Goal: Task Accomplishment & Management: Manage account settings

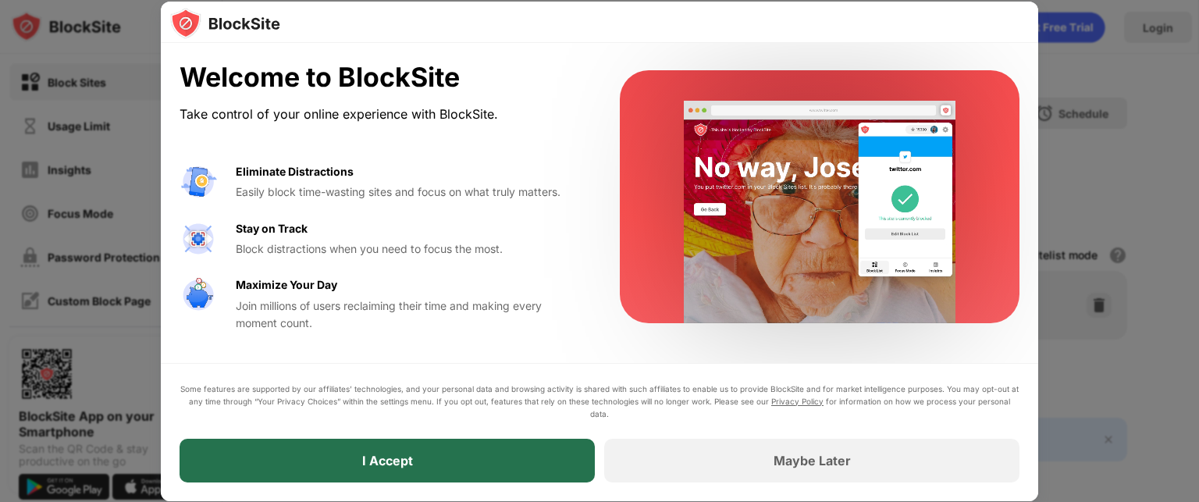
click at [546, 452] on div "I Accept" at bounding box center [387, 461] width 415 height 44
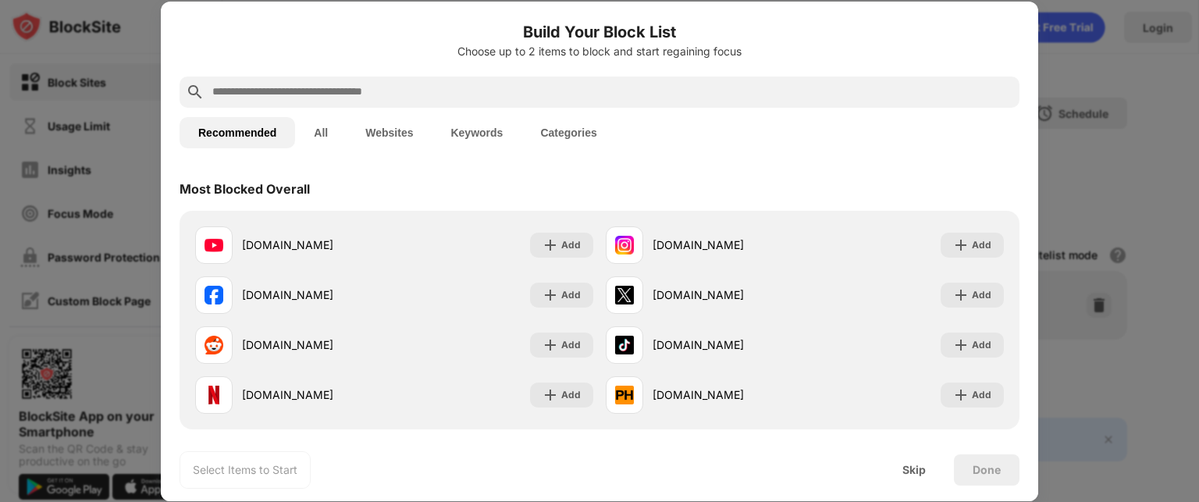
click at [596, 105] on div at bounding box center [600, 91] width 840 height 31
click at [350, 96] on input "text" at bounding box center [612, 92] width 802 height 19
click at [377, 84] on input "text" at bounding box center [612, 92] width 802 height 19
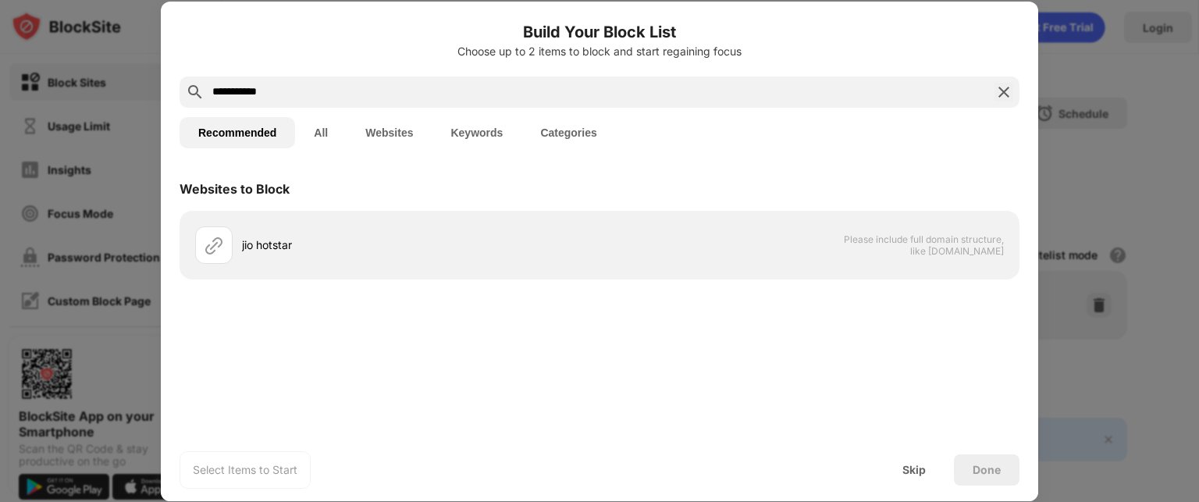
type input "**********"
click at [325, 125] on button "All" at bounding box center [321, 132] width 52 height 31
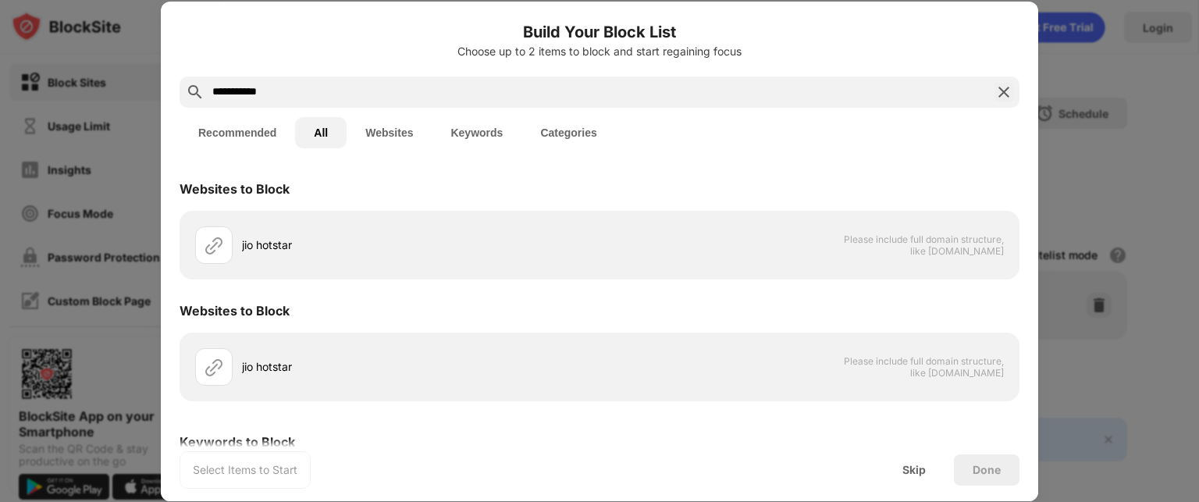
click at [410, 142] on button "Websites" at bounding box center [389, 132] width 85 height 31
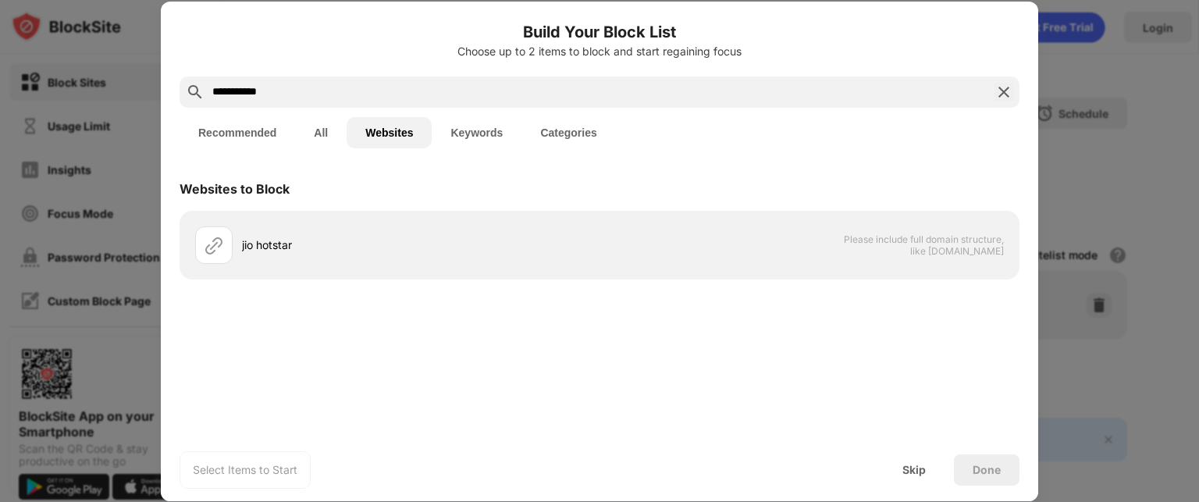
click at [490, 129] on button "Keywords" at bounding box center [477, 132] width 90 height 31
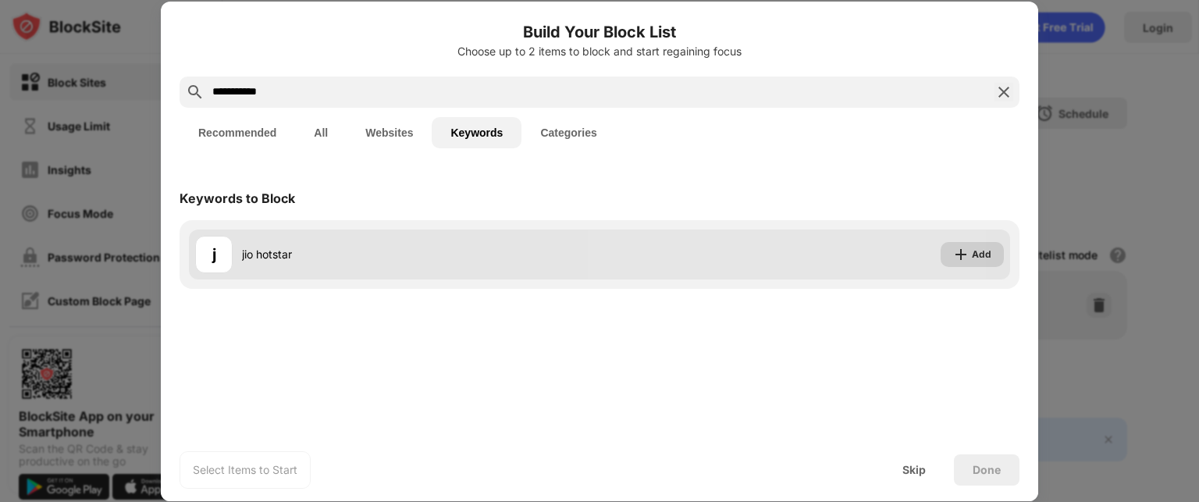
click at [966, 254] on img at bounding box center [961, 255] width 16 height 16
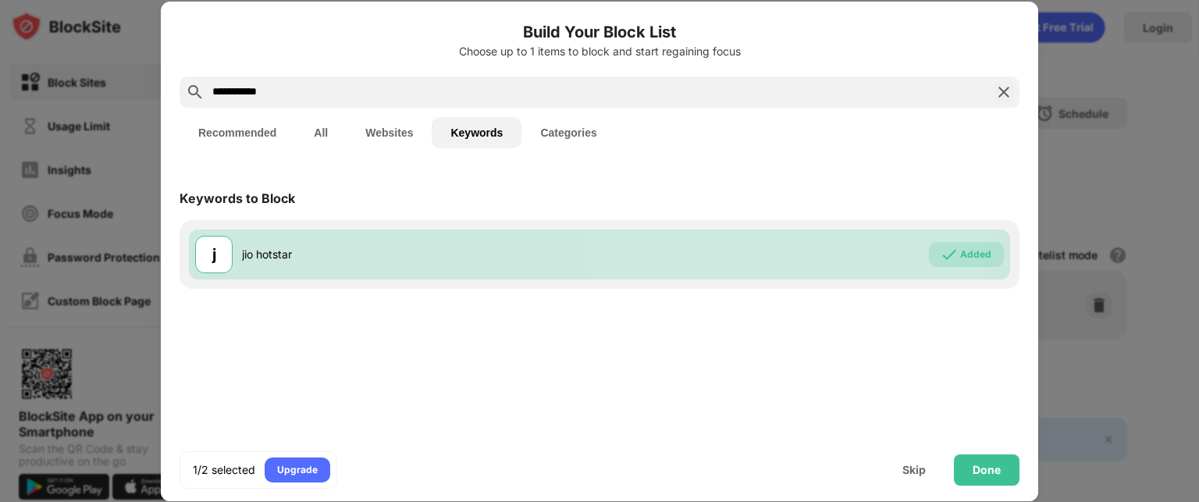
click at [578, 139] on button "Categories" at bounding box center [568, 132] width 94 height 31
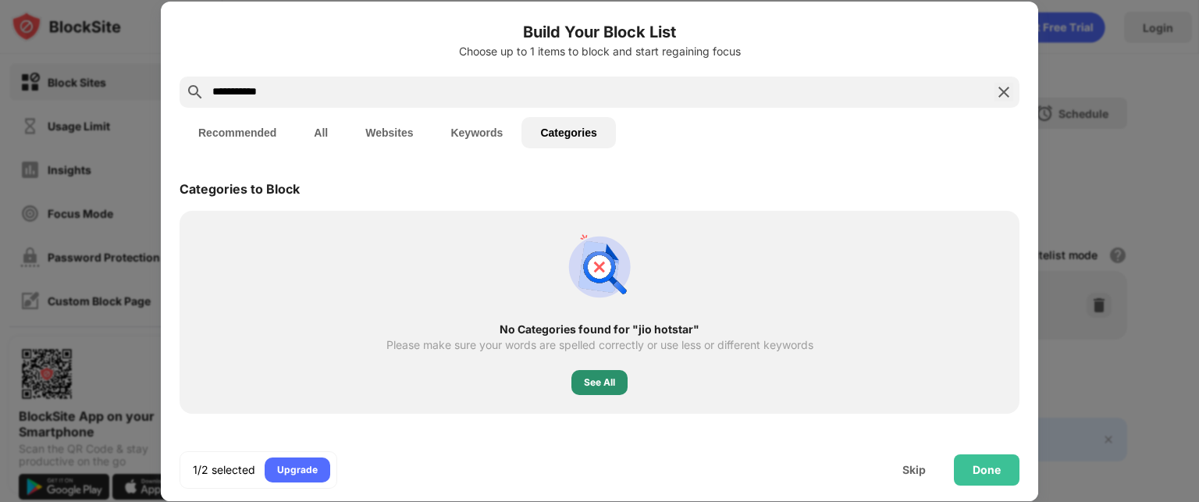
click at [610, 383] on div "See All" at bounding box center [599, 383] width 31 height 16
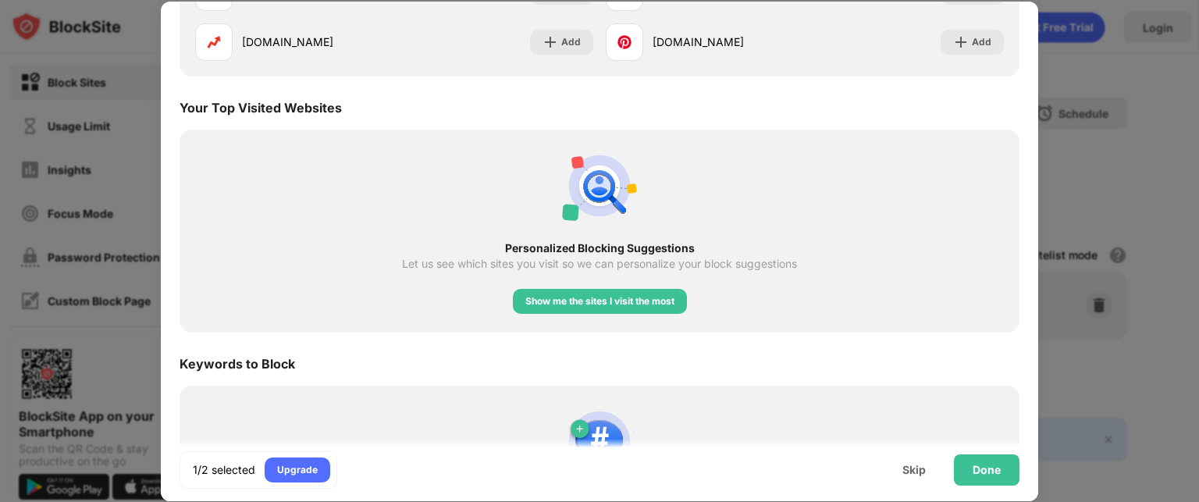
scroll to position [2638, 0]
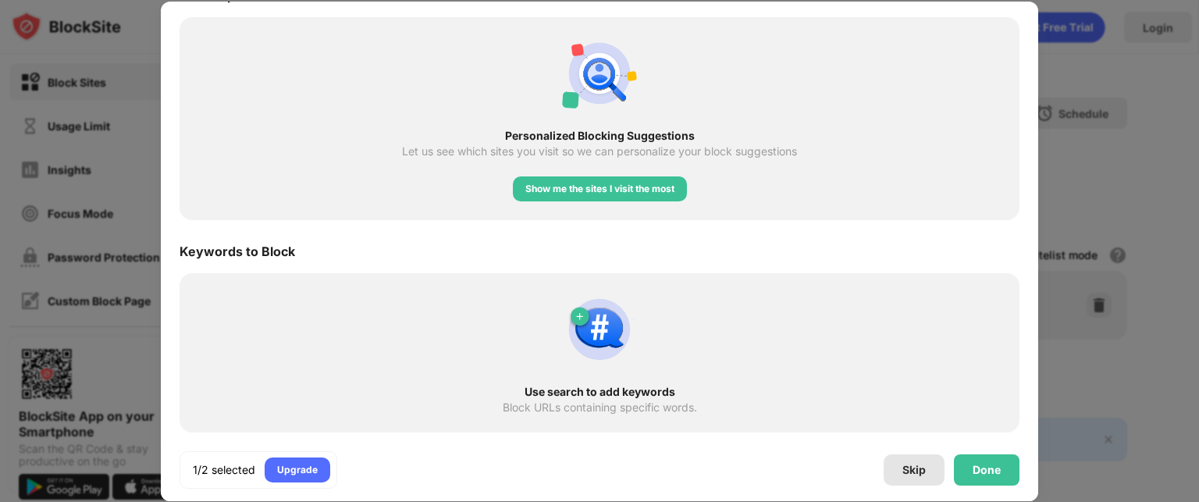
click at [920, 468] on div "Skip" at bounding box center [913, 470] width 23 height 12
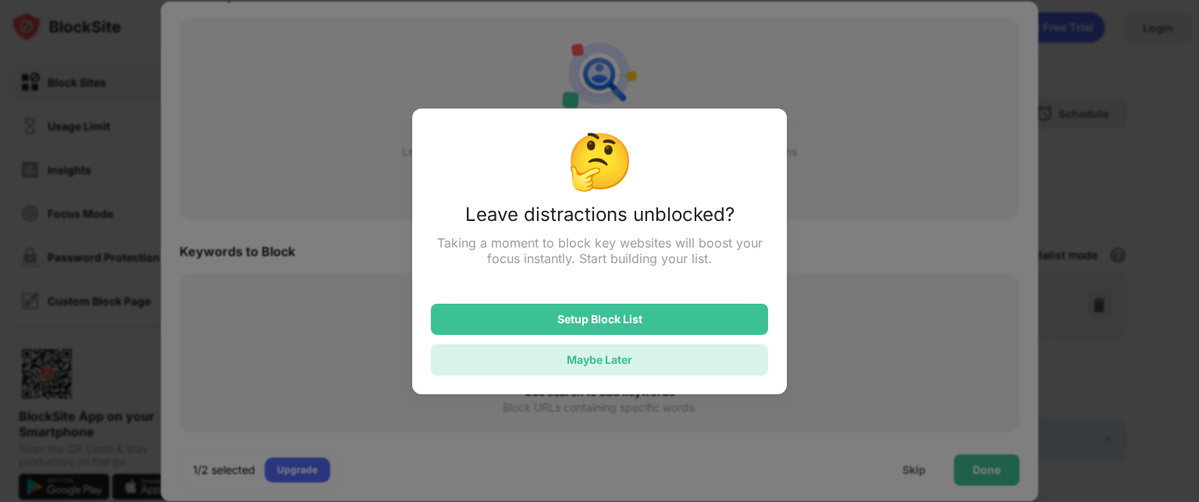
click at [743, 360] on div "Maybe Later" at bounding box center [599, 359] width 337 height 31
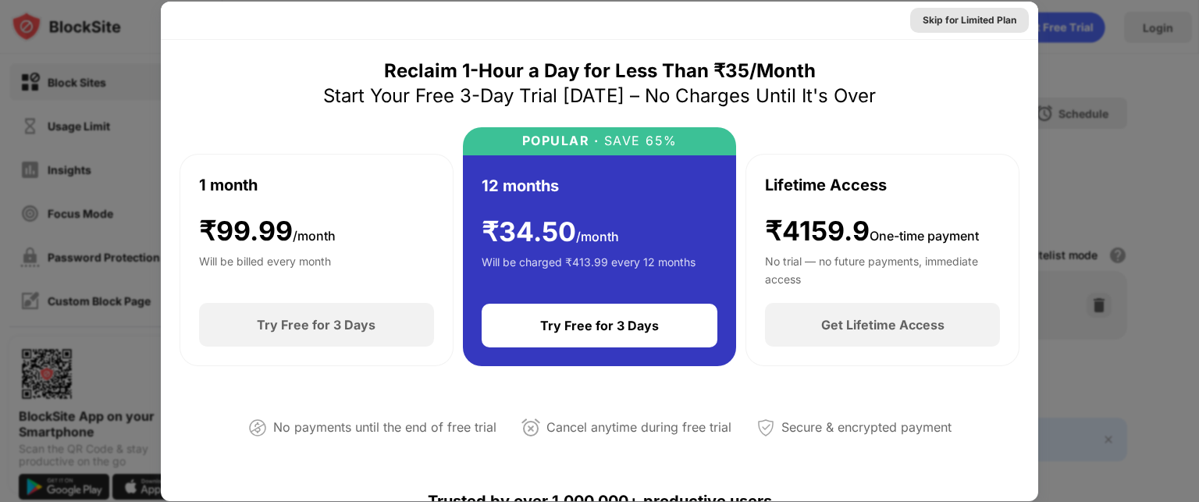
click at [986, 16] on div "Skip for Limited Plan" at bounding box center [970, 20] width 94 height 16
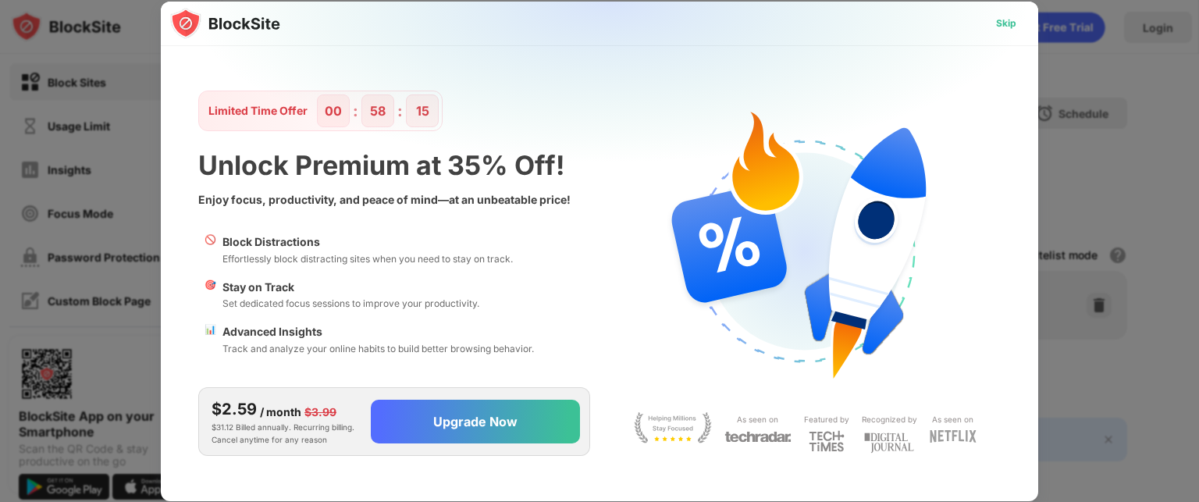
click at [1012, 20] on div "Skip" at bounding box center [1006, 24] width 20 height 16
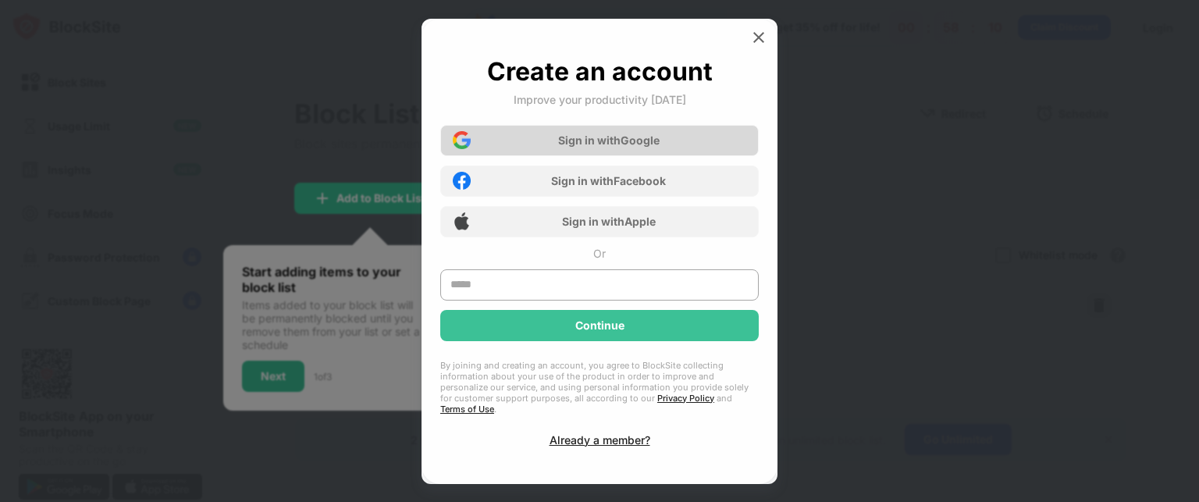
click at [685, 144] on div "Sign in with Google" at bounding box center [599, 140] width 318 height 31
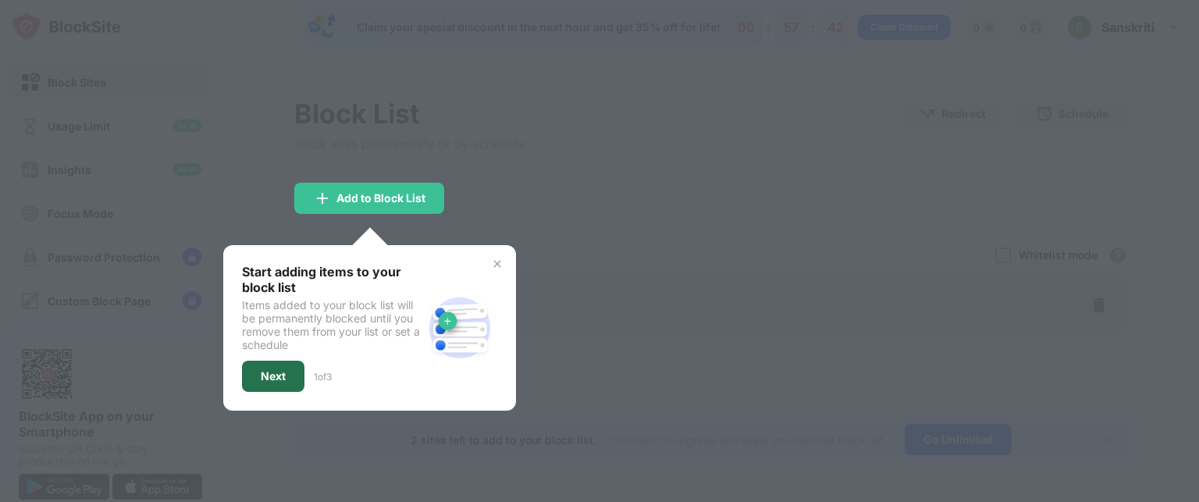
click at [272, 370] on div "Next" at bounding box center [273, 376] width 25 height 12
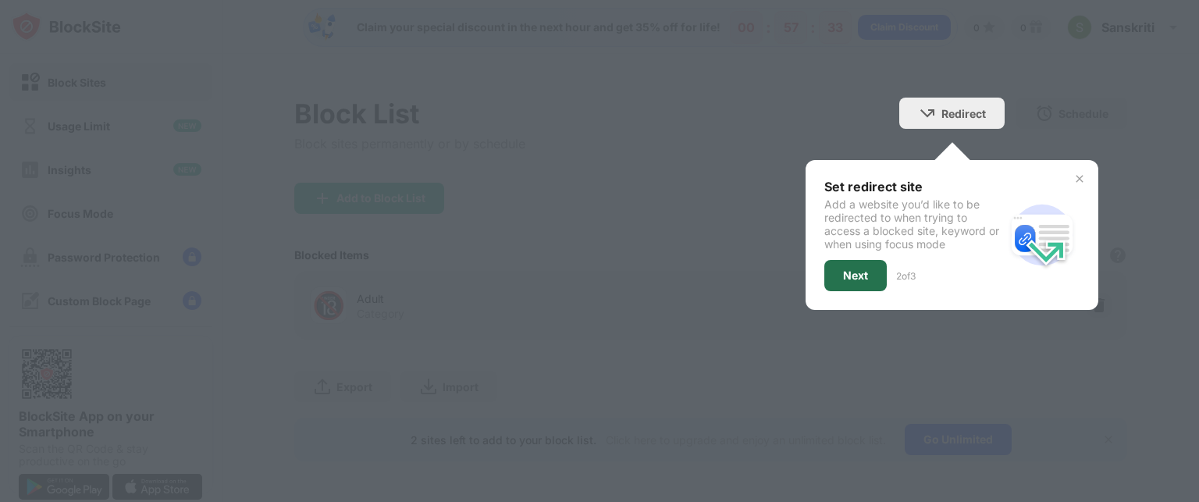
click at [831, 284] on div "Next" at bounding box center [855, 275] width 62 height 31
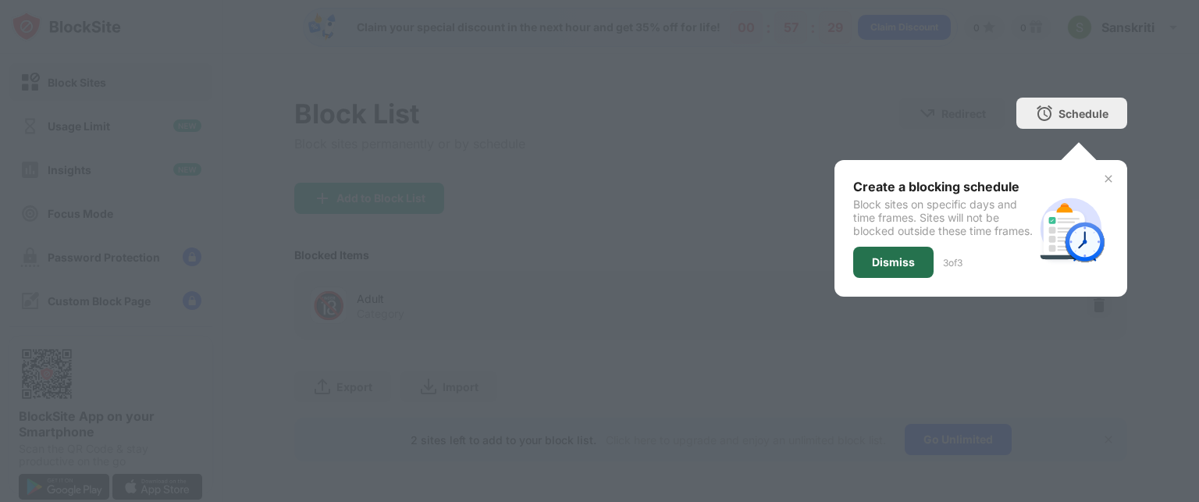
click at [872, 269] on div "Dismiss" at bounding box center [893, 262] width 43 height 12
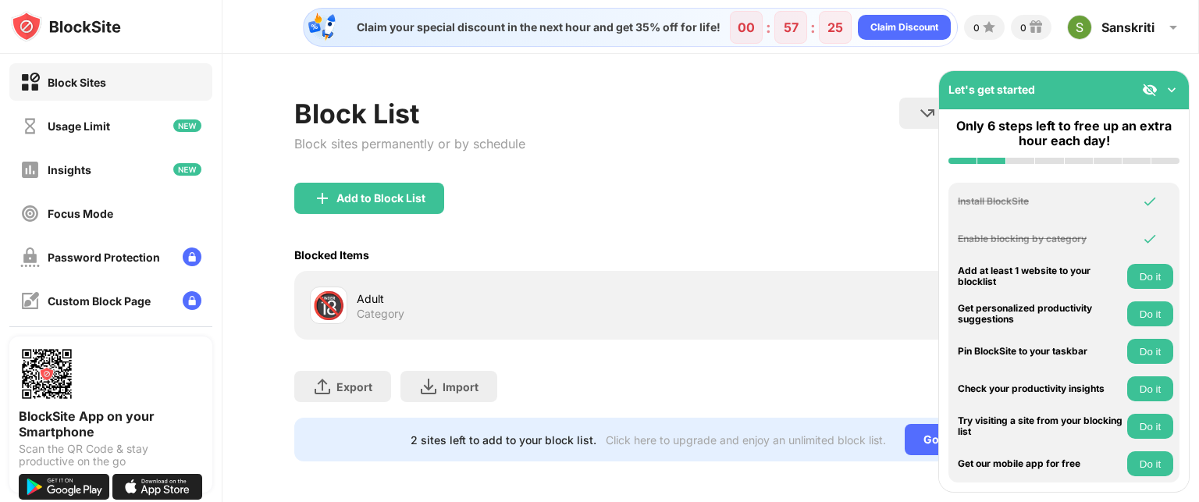
click at [1140, 280] on button "Do it" at bounding box center [1150, 276] width 46 height 25
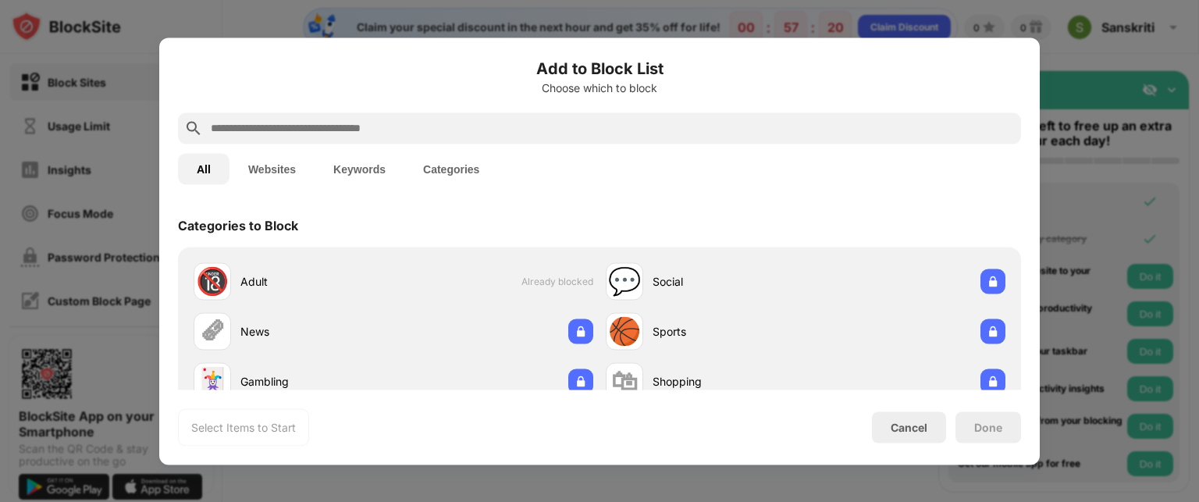
click at [523, 123] on input "text" at bounding box center [612, 128] width 806 height 19
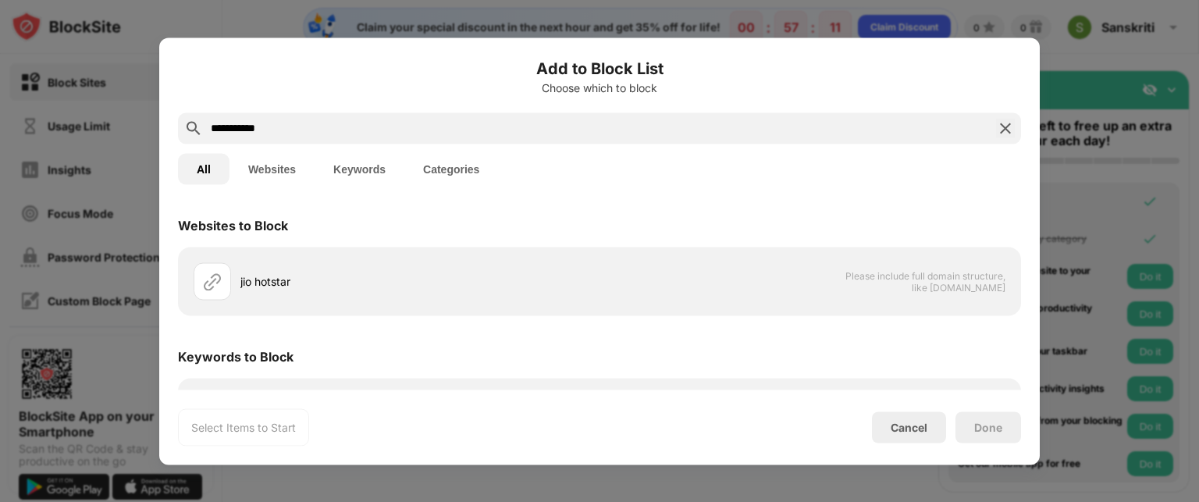
type input "**********"
click at [364, 177] on button "Keywords" at bounding box center [360, 168] width 90 height 31
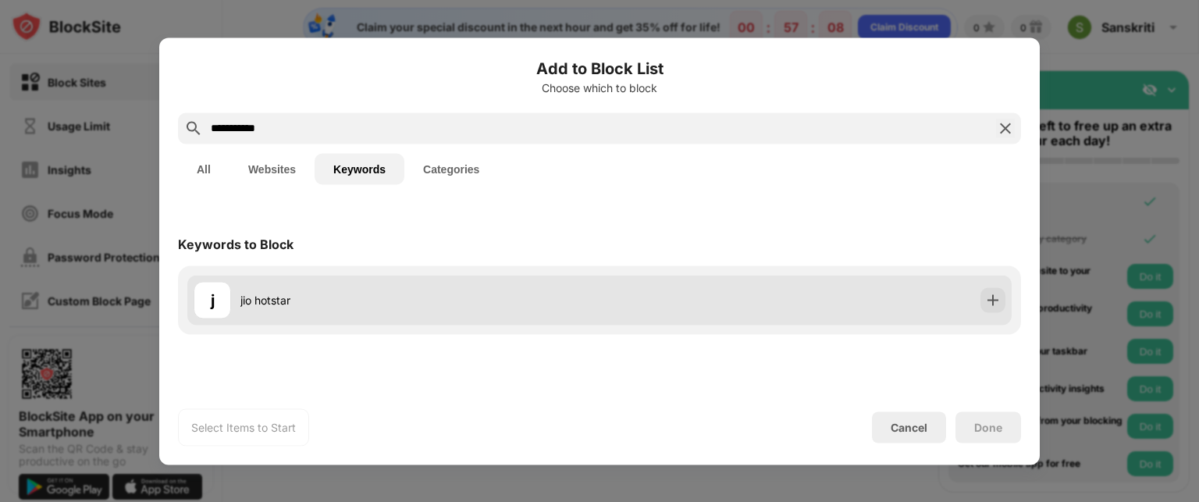
click at [546, 284] on div "[PERSON_NAME] hotstar" at bounding box center [397, 299] width 406 height 37
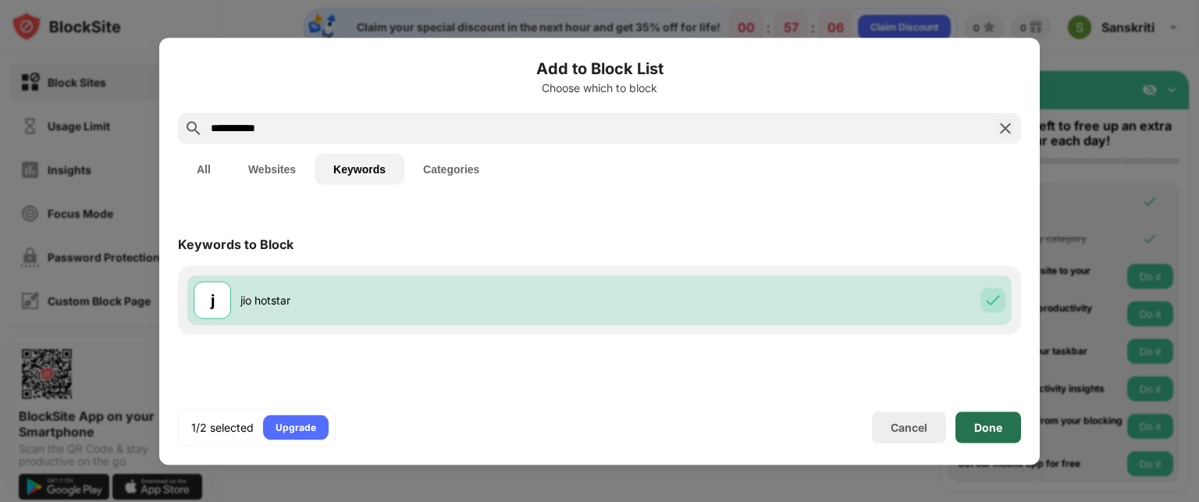
click at [982, 419] on div "Done" at bounding box center [988, 426] width 66 height 31
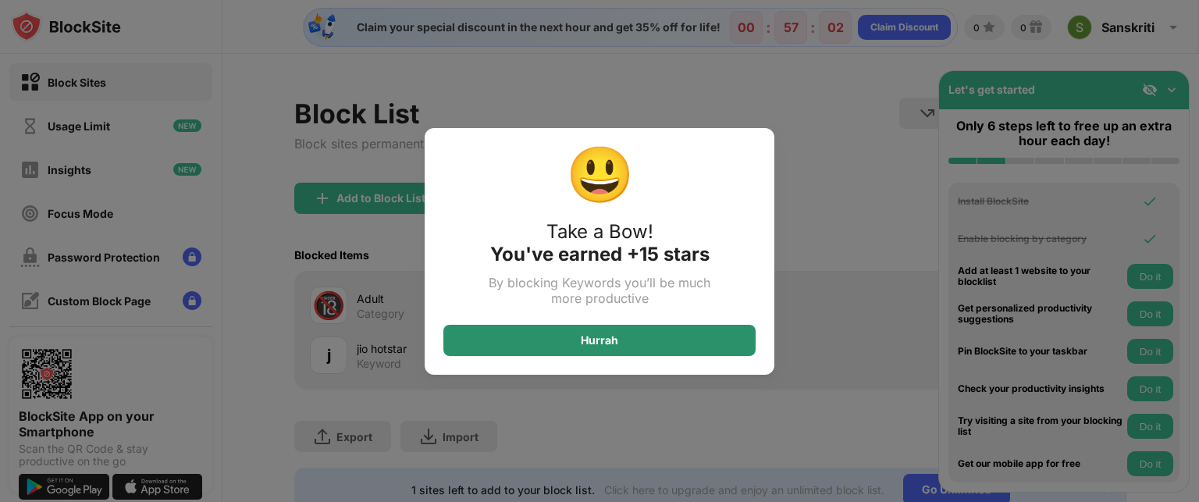
click at [715, 329] on div "Hurrah" at bounding box center [599, 340] width 312 height 31
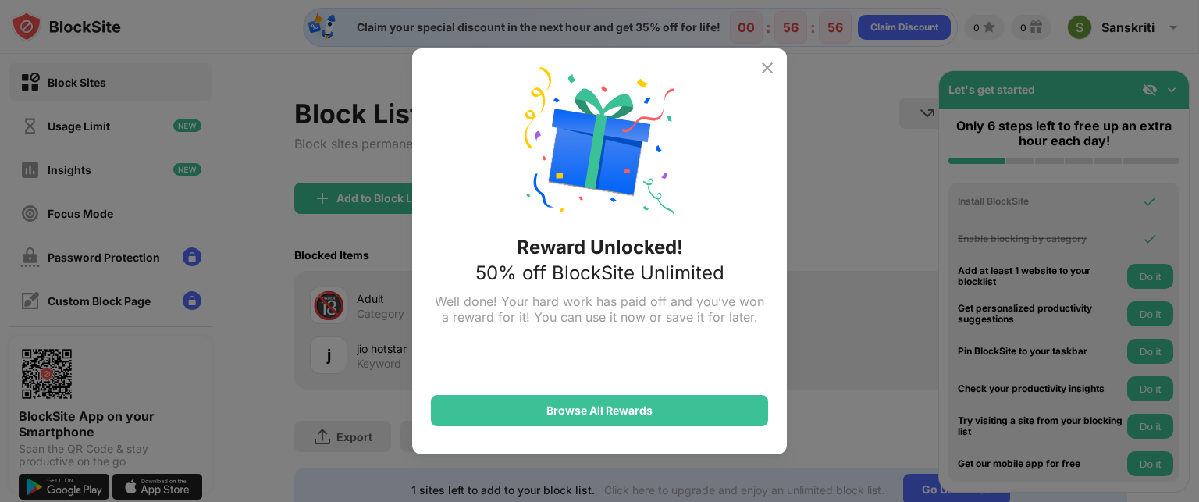
click at [768, 74] on img at bounding box center [767, 68] width 19 height 19
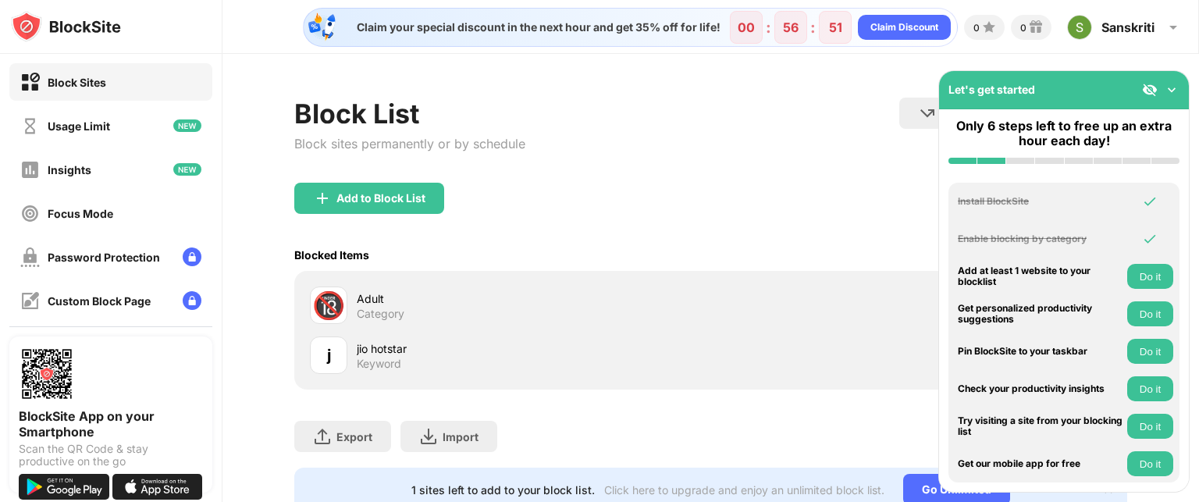
click at [1158, 272] on button "Do it" at bounding box center [1150, 276] width 46 height 25
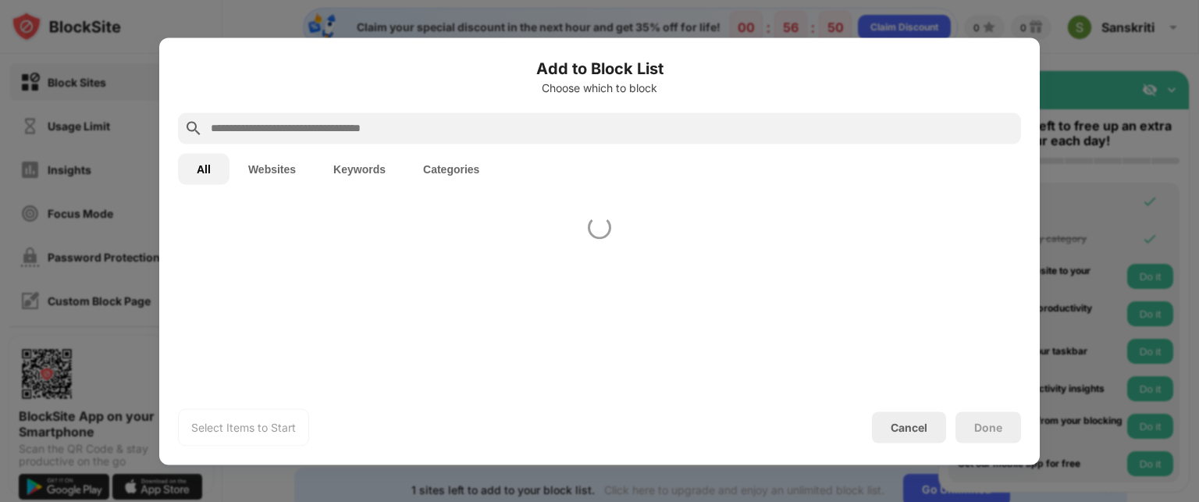
scroll to position [222, 0]
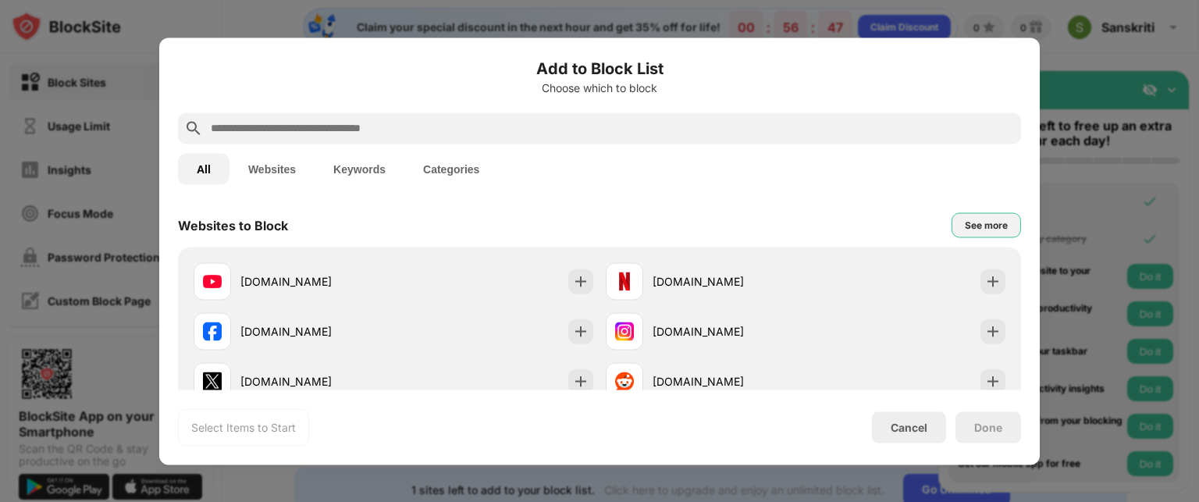
click at [966, 225] on div "See more" at bounding box center [986, 225] width 43 height 16
drag, startPoint x: 966, startPoint y: 225, endPoint x: 977, endPoint y: 225, distance: 10.9
click at [977, 225] on div "See less" at bounding box center [988, 225] width 38 height 16
click at [977, 225] on div "See more" at bounding box center [986, 225] width 43 height 16
drag, startPoint x: 1016, startPoint y: 228, endPoint x: 1012, endPoint y: 266, distance: 38.4
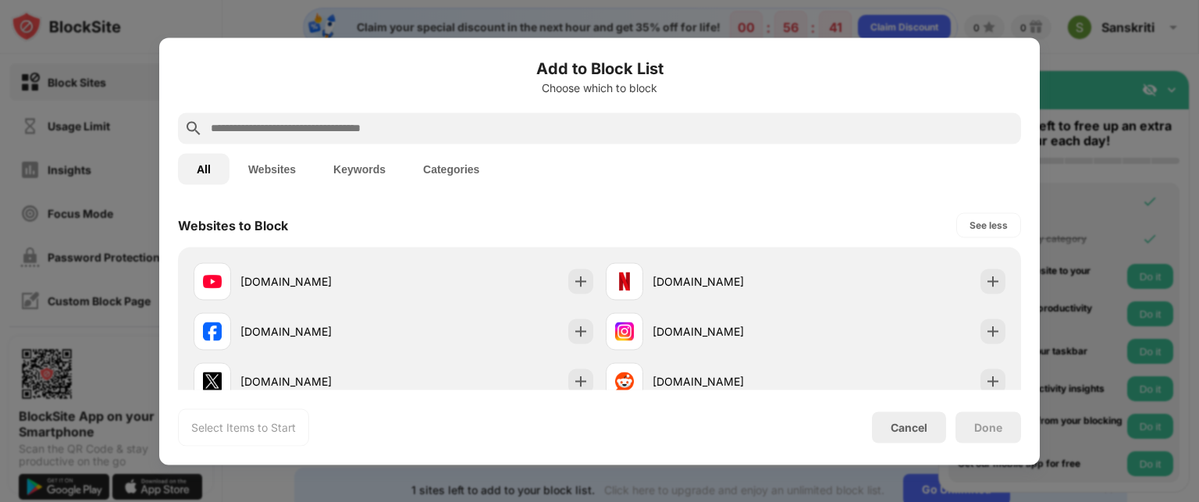
click at [1015, 252] on div "Categories to Block 🔞 Adult Already blocked 💬 Social 🗞 News 🏀 Sports 🃏 Gambling…" at bounding box center [599, 296] width 880 height 187
click at [965, 193] on div "All Websites Keywords Categories" at bounding box center [599, 169] width 843 height 50
drag, startPoint x: 1023, startPoint y: 229, endPoint x: 688, endPoint y: 195, distance: 335.8
click at [688, 195] on div "Add to Block List Choose which to block All Websites Keywords Categories Catego…" at bounding box center [599, 250] width 880 height 427
click at [284, 167] on button "Websites" at bounding box center [271, 168] width 85 height 31
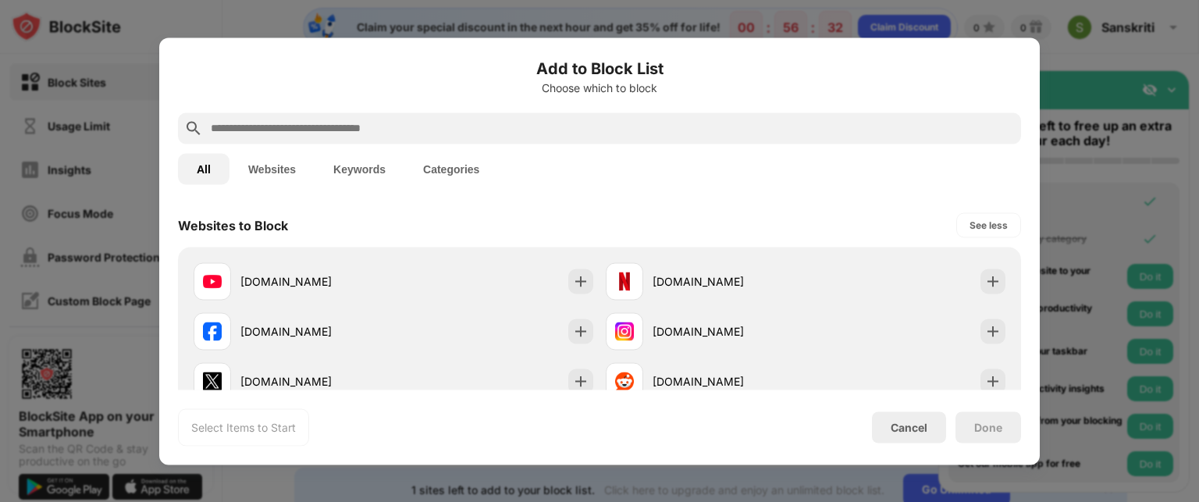
scroll to position [0, 0]
click at [284, 167] on button "Websites" at bounding box center [271, 168] width 85 height 31
click at [200, 165] on button "All" at bounding box center [204, 168] width 52 height 31
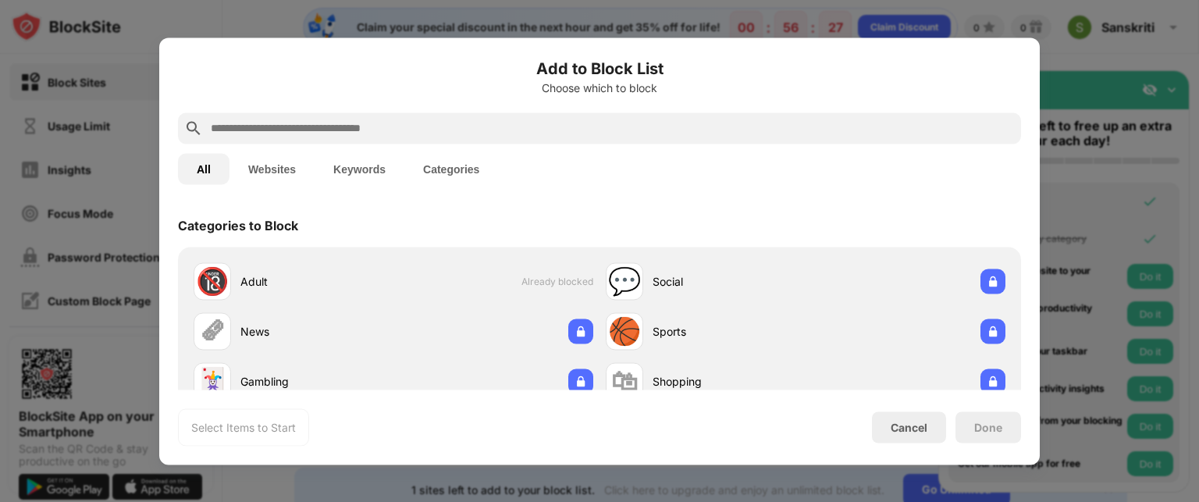
click at [278, 155] on button "Websites" at bounding box center [271, 168] width 85 height 31
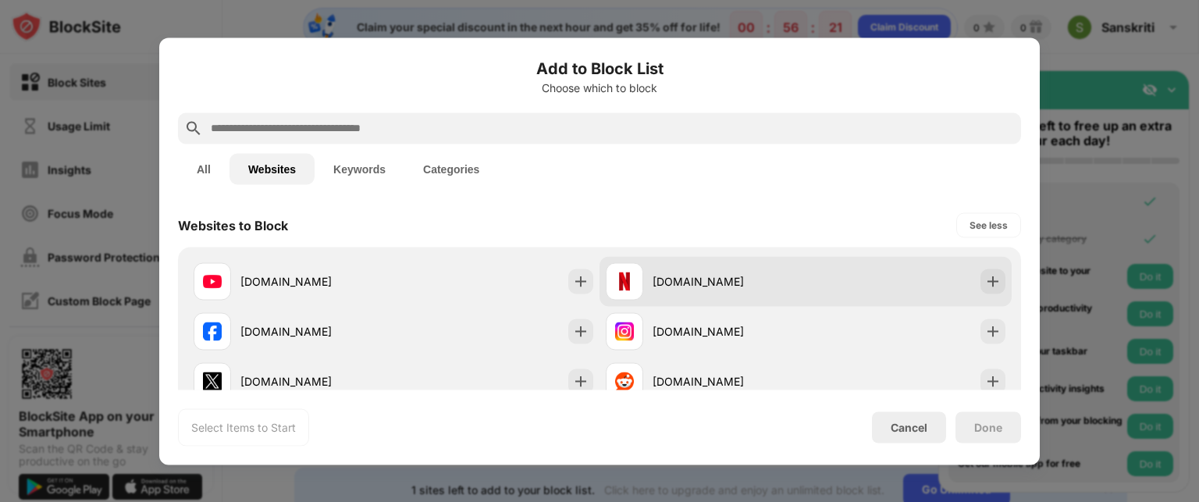
drag, startPoint x: 925, startPoint y: 386, endPoint x: 916, endPoint y: 273, distance: 113.6
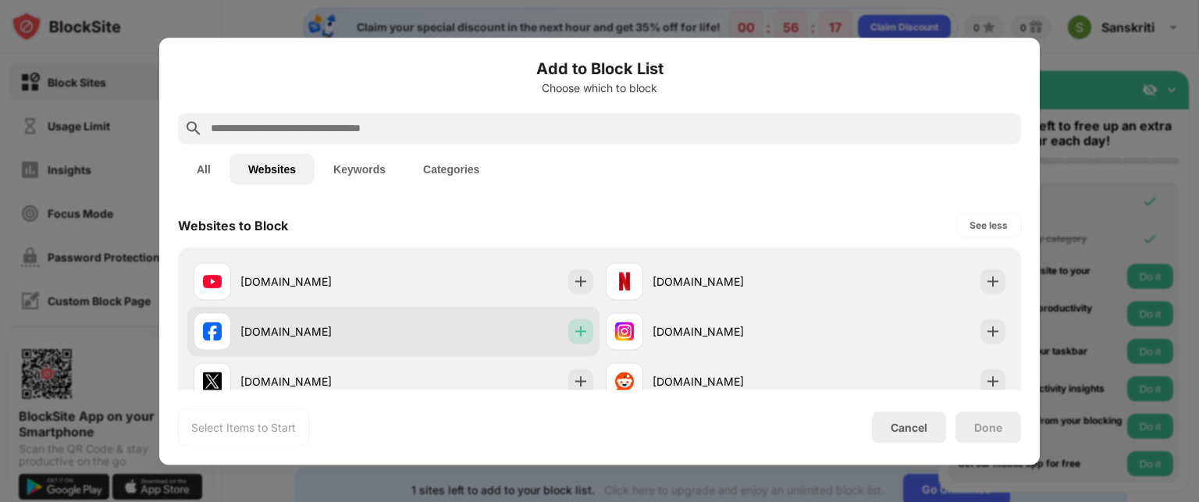
click at [573, 333] on img at bounding box center [581, 331] width 16 height 16
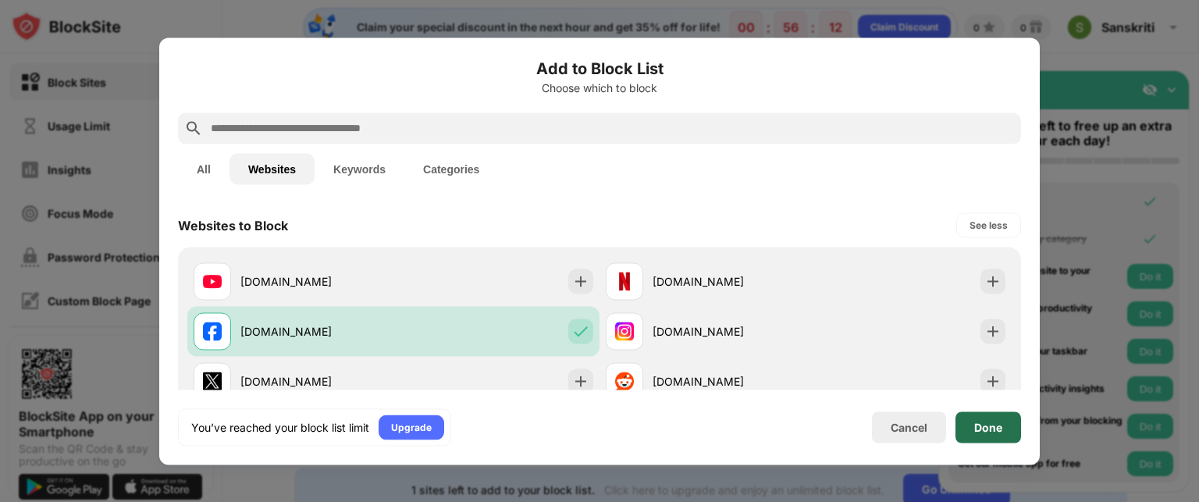
click at [974, 421] on div "Done" at bounding box center [988, 427] width 28 height 12
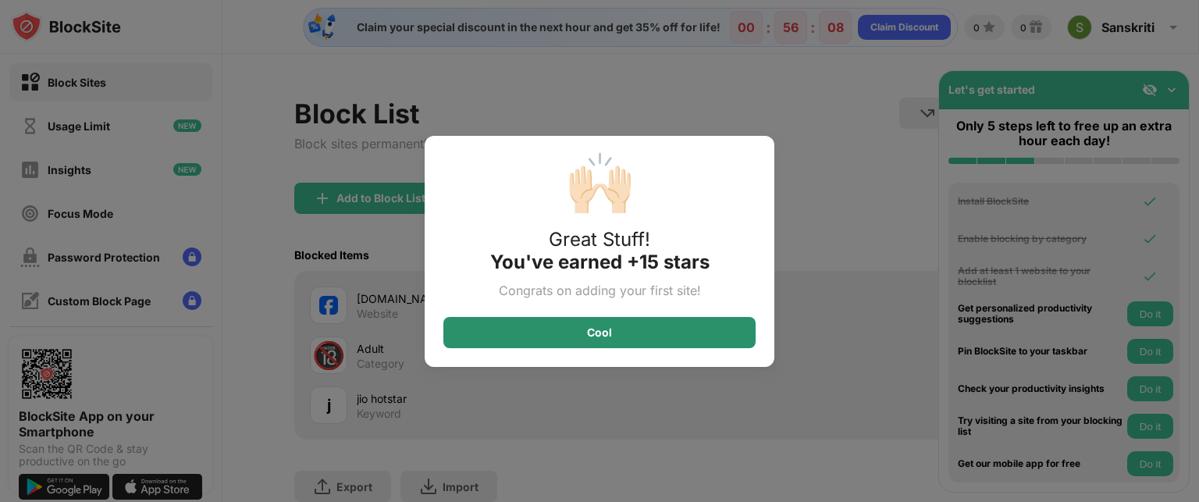
click at [720, 324] on div "Cool" at bounding box center [599, 332] width 312 height 31
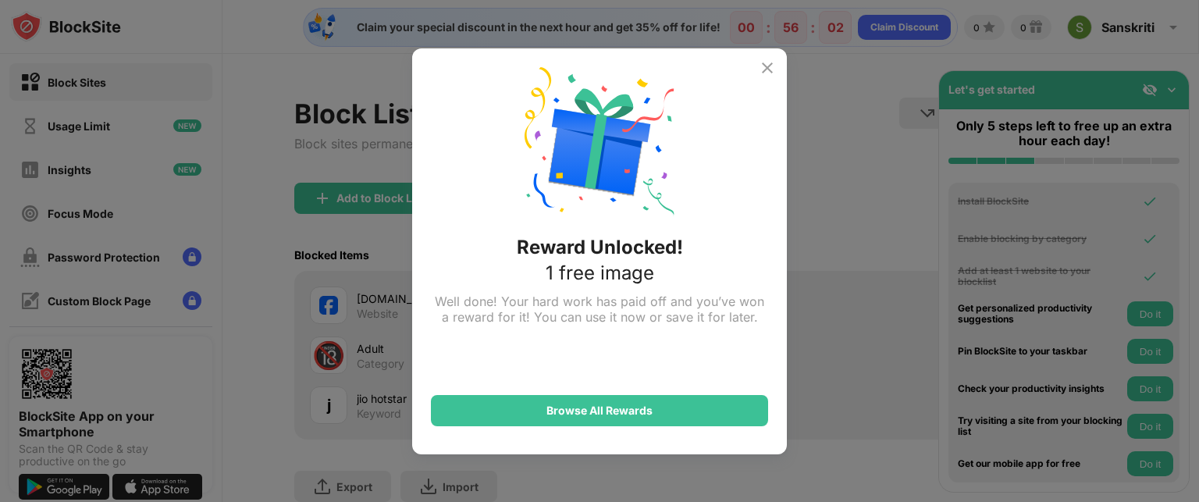
click at [760, 62] on img at bounding box center [767, 68] width 19 height 19
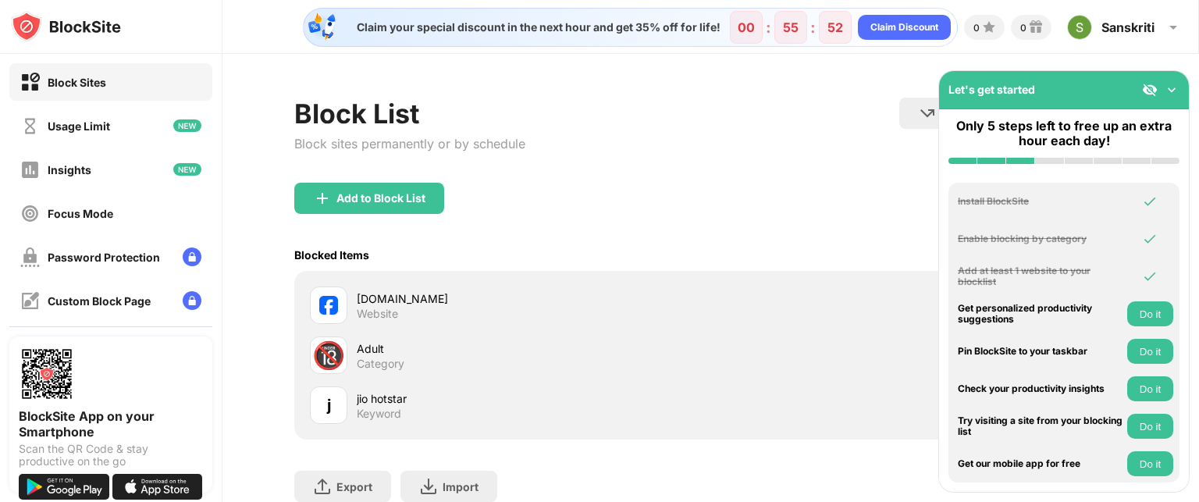
click at [1172, 84] on img at bounding box center [1172, 90] width 16 height 16
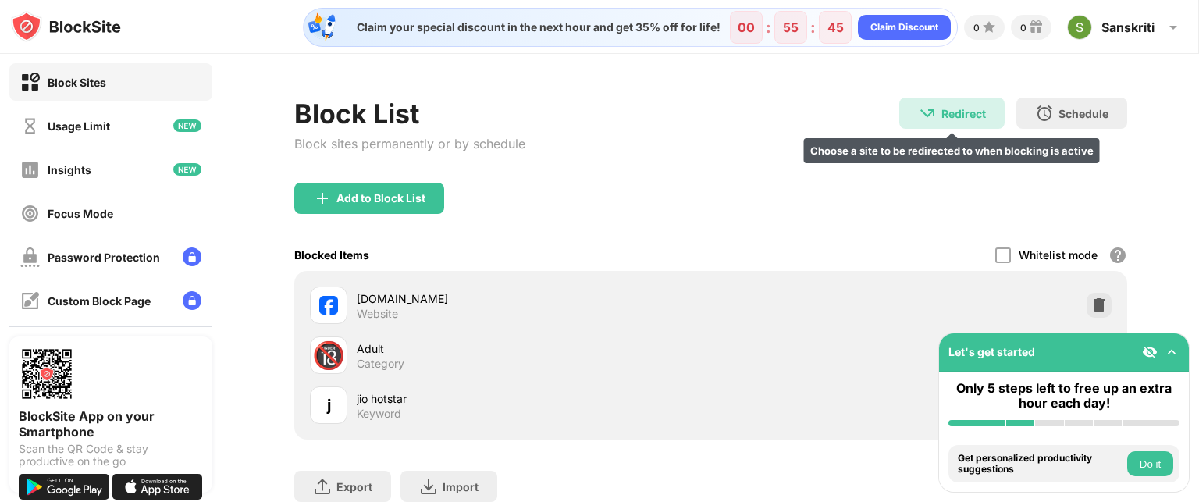
click at [959, 105] on div "Redirect Choose a site to be redirected to when blocking is active" at bounding box center [951, 113] width 105 height 31
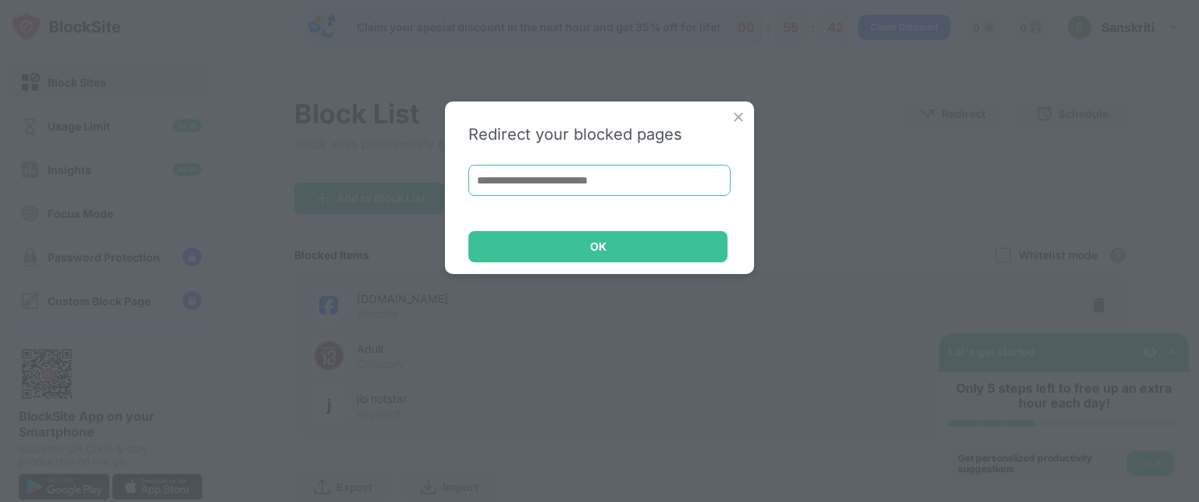
click at [600, 175] on input at bounding box center [599, 180] width 262 height 31
paste input "**********"
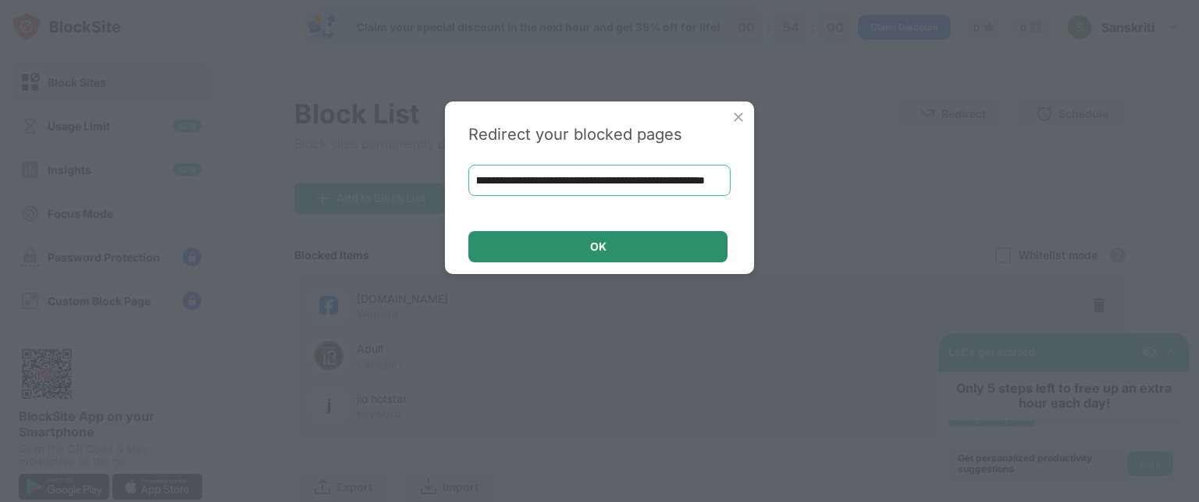
type input "**********"
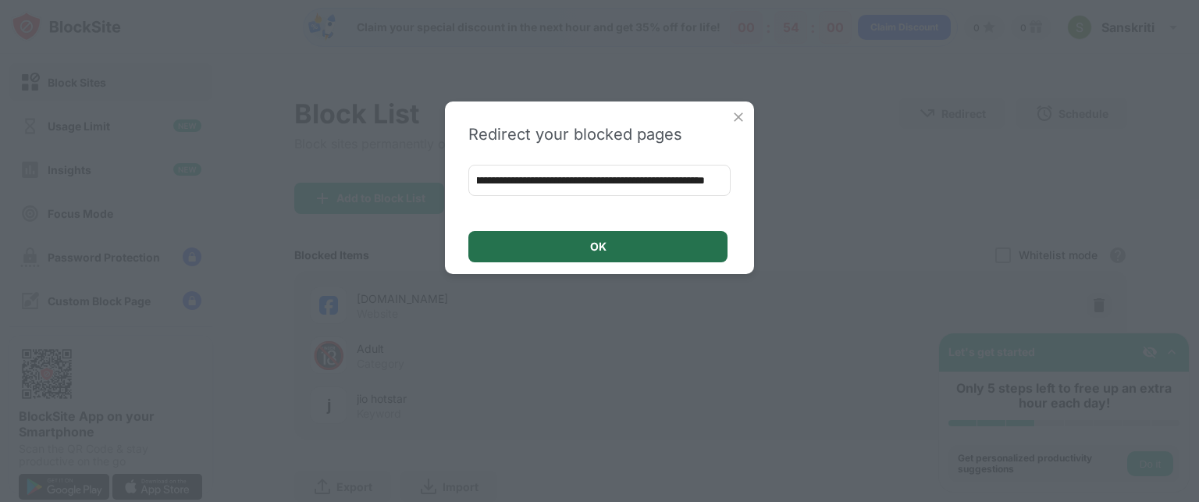
scroll to position [0, 0]
click at [643, 251] on div "OK" at bounding box center [597, 246] width 259 height 31
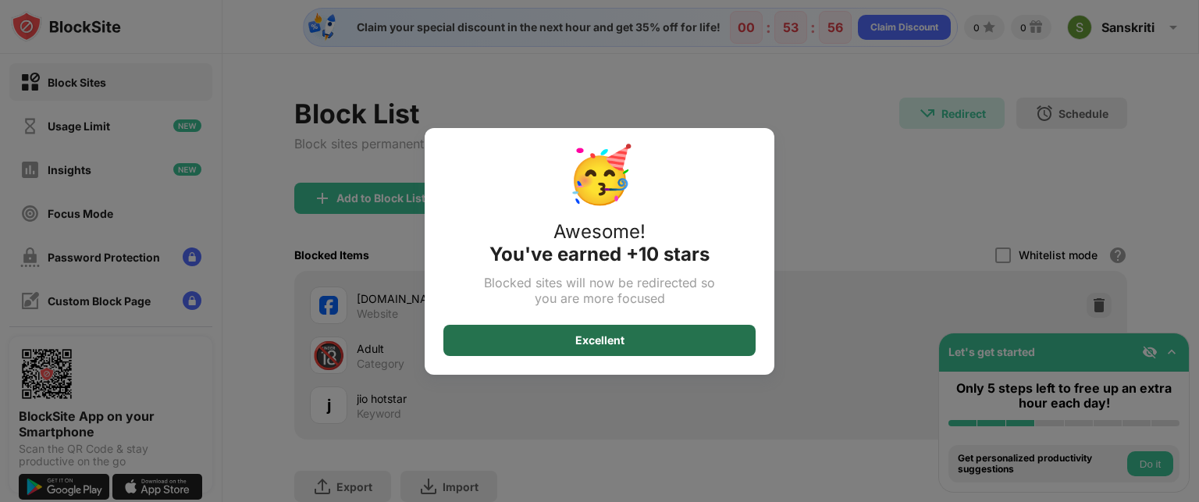
click at [662, 333] on div "Excellent" at bounding box center [599, 340] width 312 height 31
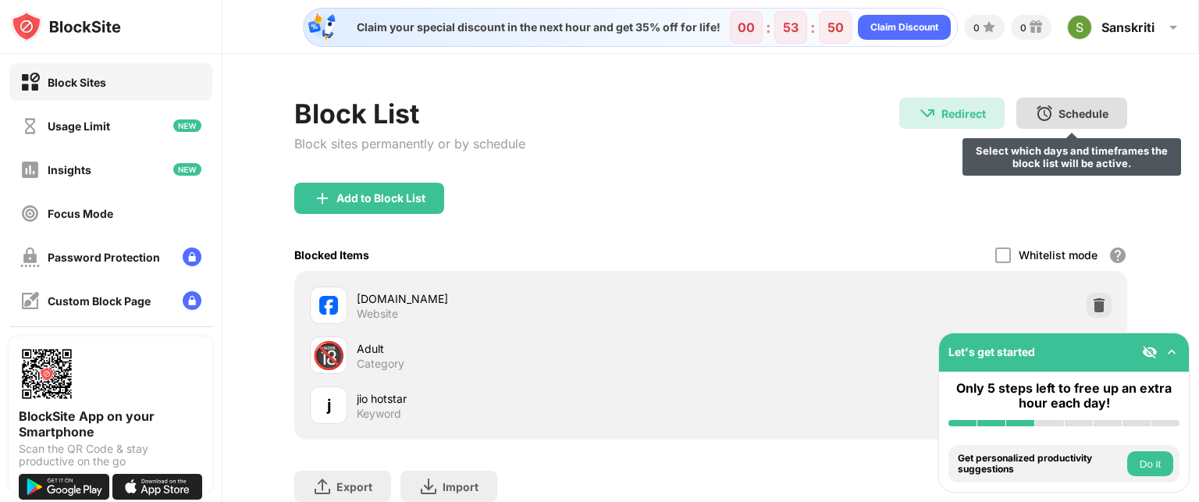
click at [1068, 118] on div "Schedule" at bounding box center [1083, 113] width 50 height 13
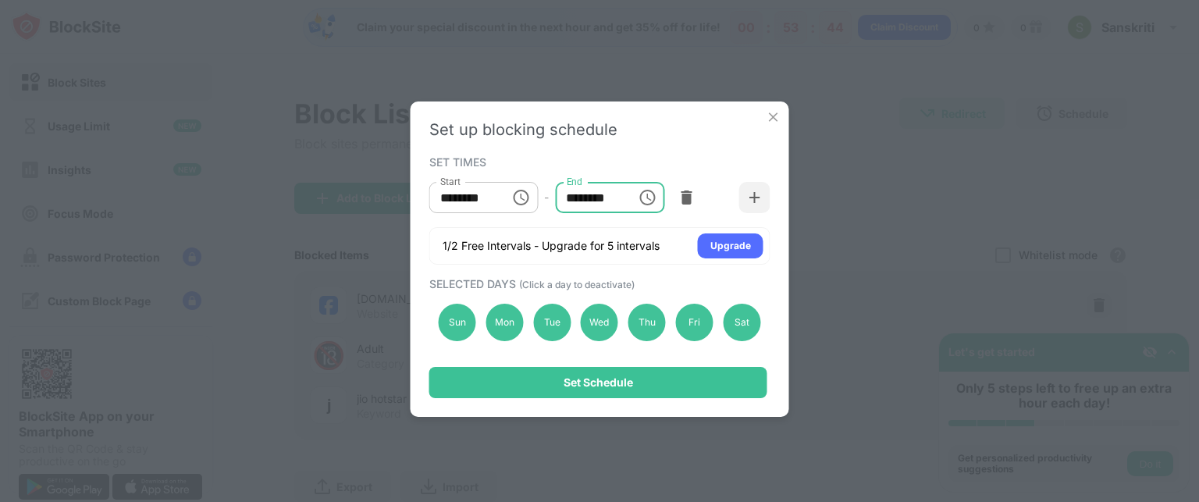
click at [610, 202] on input "********" at bounding box center [590, 197] width 70 height 31
click at [578, 200] on input "********" at bounding box center [590, 197] width 70 height 31
type input "********"
click at [880, 283] on div "Set up blocking schedule SET TIMES Start ******** Start - End ******** End 1/2 …" at bounding box center [599, 251] width 1199 height 502
click at [446, 308] on div "Sun" at bounding box center [457, 322] width 37 height 37
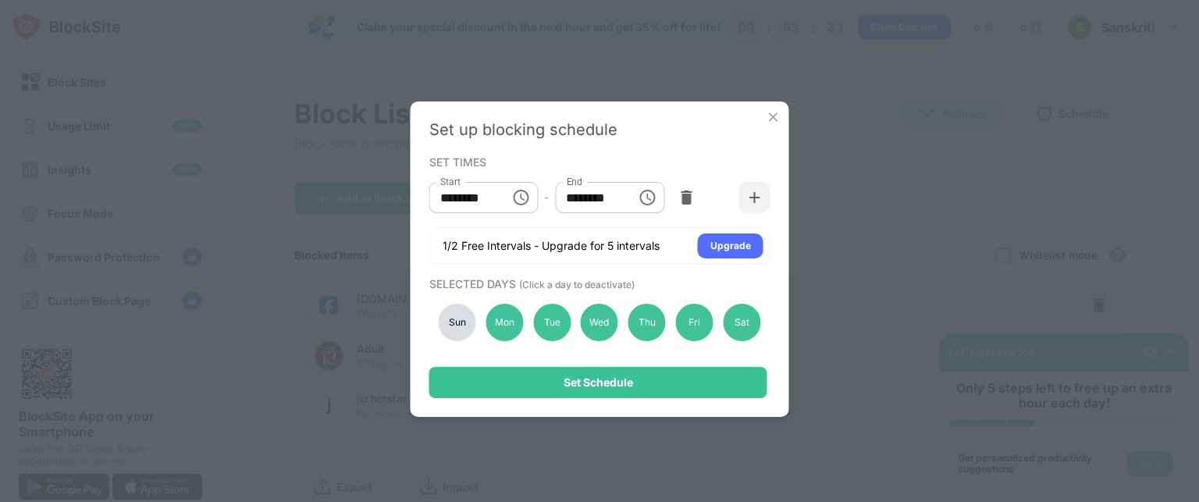
click at [452, 322] on div "Sun" at bounding box center [457, 322] width 37 height 37
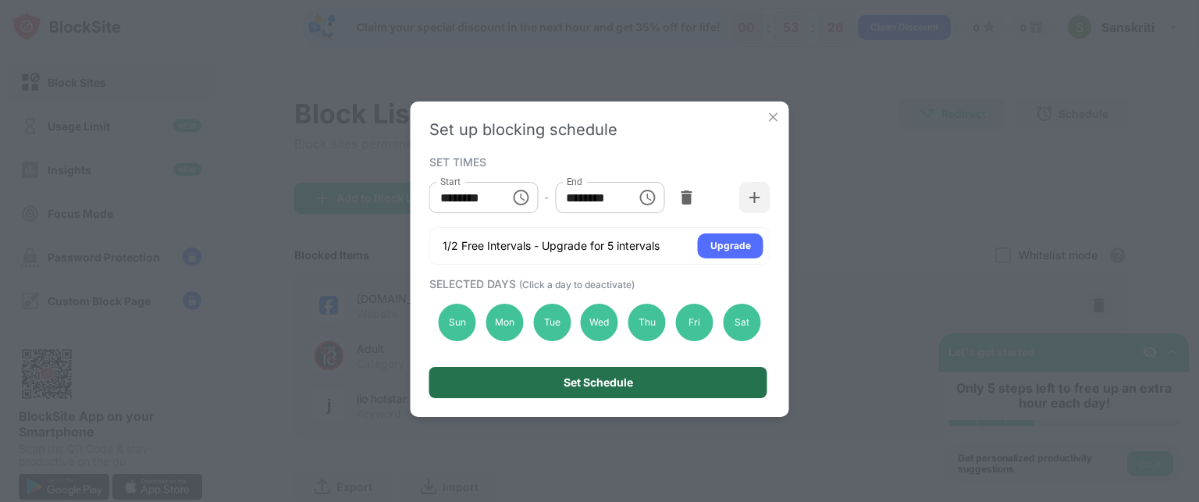
click at [564, 386] on div "Set Schedule" at bounding box center [598, 382] width 69 height 12
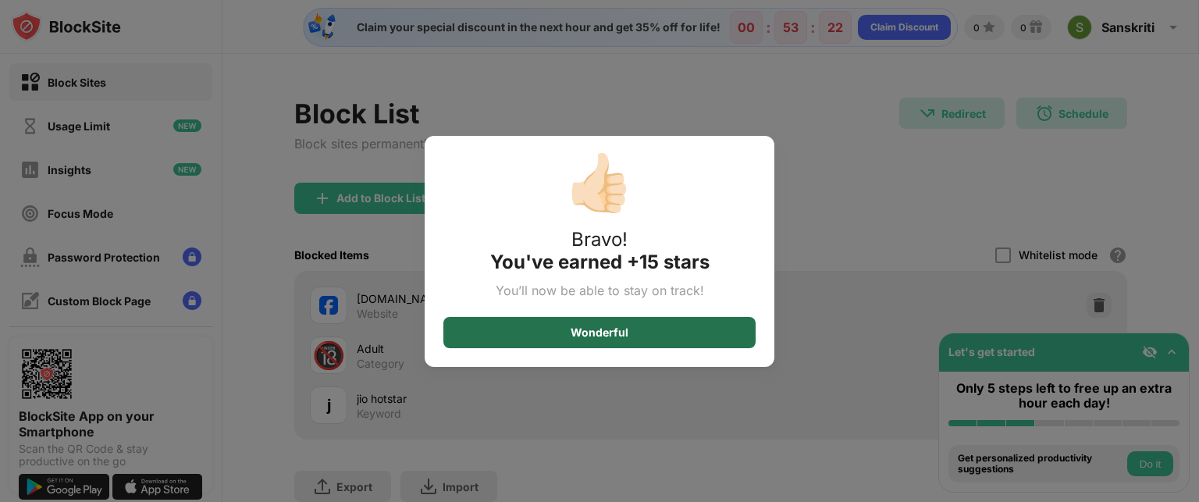
click at [678, 335] on div "Wonderful" at bounding box center [599, 332] width 312 height 31
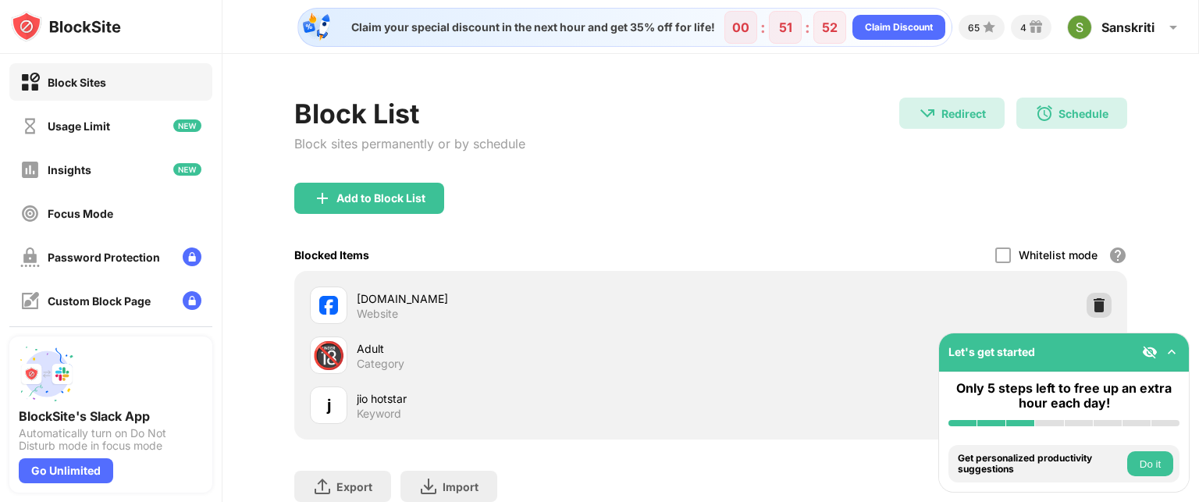
click at [1091, 308] on img at bounding box center [1099, 305] width 16 height 16
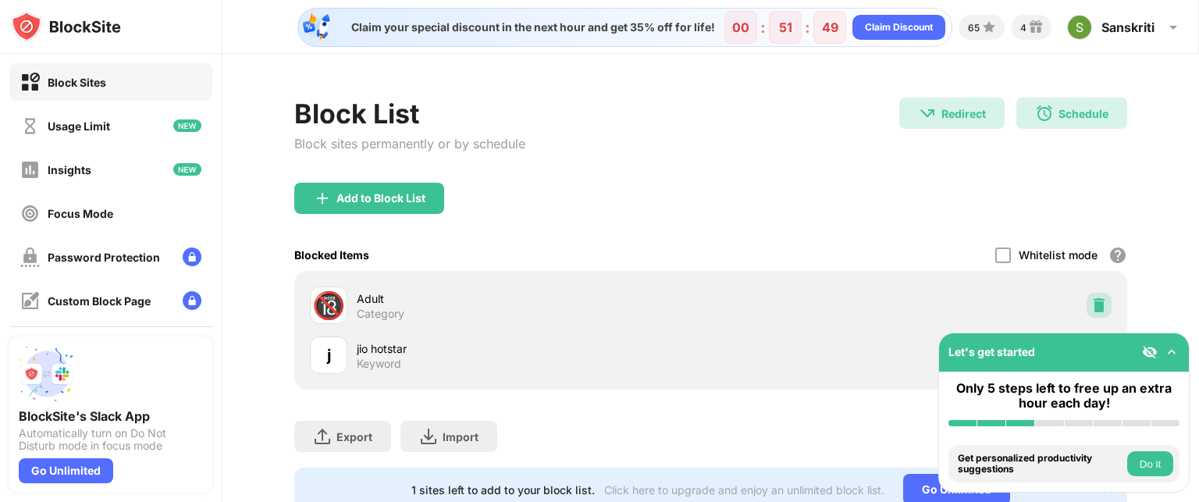
click at [1094, 305] on img at bounding box center [1099, 305] width 16 height 16
